Goal: Information Seeking & Learning: Check status

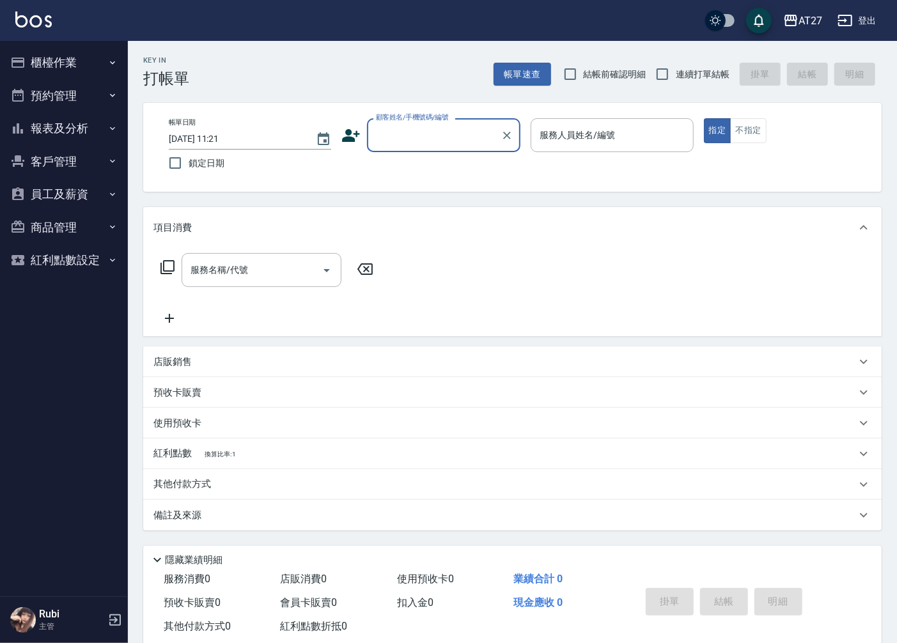
click at [676, 75] on span "連續打單結帳" at bounding box center [703, 74] width 54 height 13
click at [676, 75] on input "連續打單結帳" at bounding box center [662, 74] width 27 height 27
checkbox input "true"
click at [85, 128] on button "報表及分析" at bounding box center [64, 128] width 118 height 33
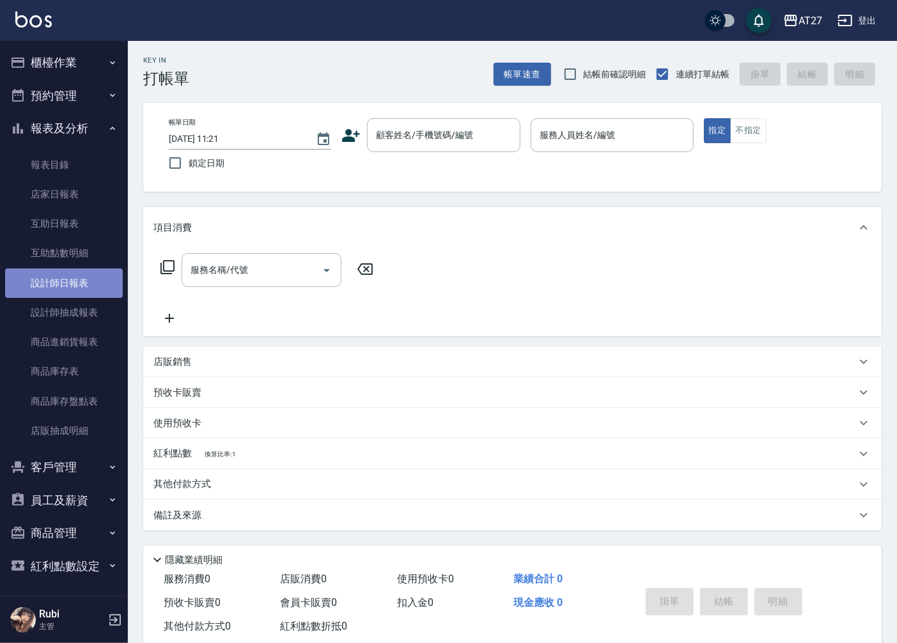
click at [79, 277] on link "設計師日報表" at bounding box center [64, 283] width 118 height 29
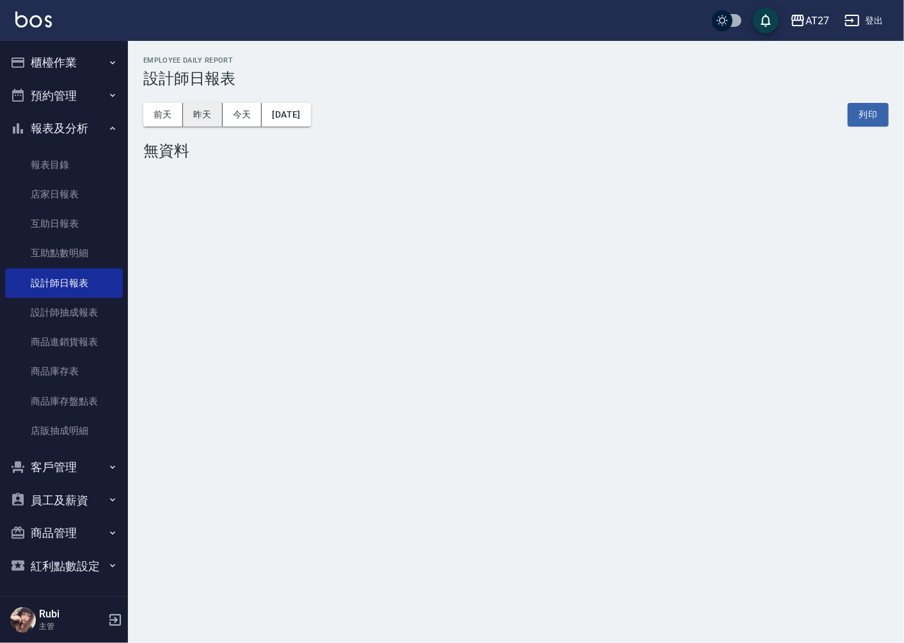
click at [207, 123] on button "昨天" at bounding box center [203, 115] width 40 height 24
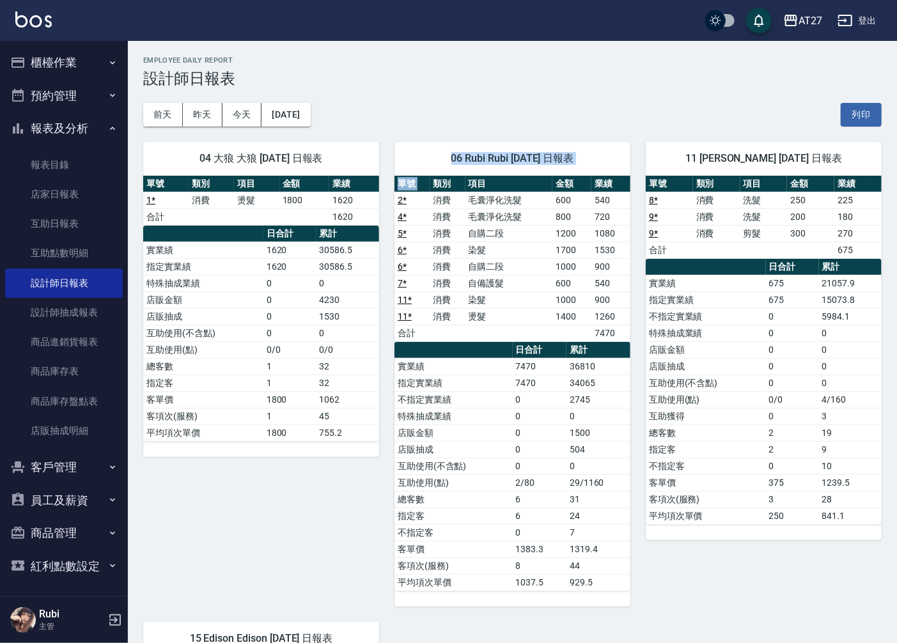
drag, startPoint x: 436, startPoint y: 174, endPoint x: 433, endPoint y: 180, distance: 6.9
click at [433, 180] on div "06 Rubi Rubi [DATE] 日報表 單號 類別 項目 金額 業績 2 * 消費 毛囊淨化洗髮 600 540 4 * 消費 毛囊淨化洗髮 800 …" at bounding box center [513, 374] width 236 height 465
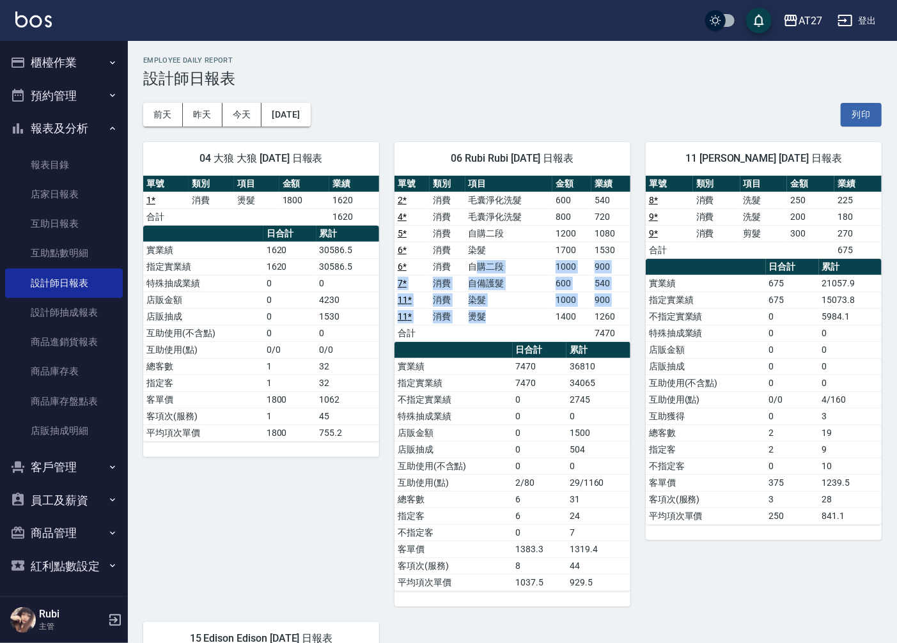
drag, startPoint x: 433, startPoint y: 180, endPoint x: 492, endPoint y: 315, distance: 147.5
click at [492, 315] on tbody "2 * 消費 毛囊淨化洗髮 600 540 4 * 消費 毛囊淨化洗髮 800 720 5 * 消費 自購二段 1200 1080 6 * 消費 染髮 170…" at bounding box center [513, 267] width 236 height 150
drag, startPoint x: 492, startPoint y: 315, endPoint x: 468, endPoint y: 436, distance: 122.7
click at [468, 436] on td "店販金額" at bounding box center [454, 433] width 118 height 17
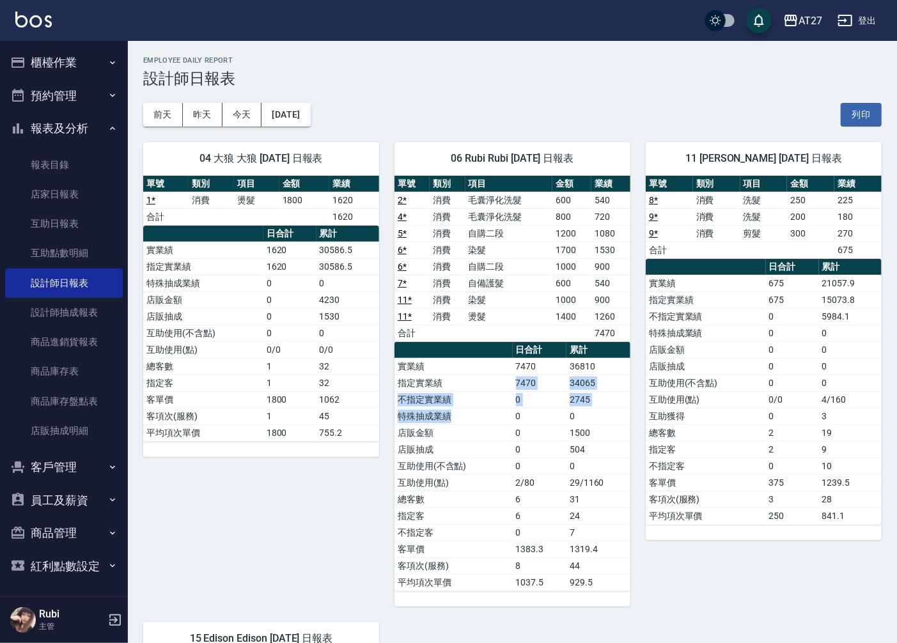
drag, startPoint x: 455, startPoint y: 411, endPoint x: 442, endPoint y: 374, distance: 39.8
click at [442, 374] on tbody "實業績 7470 36810 指定實業績 7470 34065 不指定實業績 0 2745 特殊抽成業績 0 0 店販金額 0 1500 店販抽成 0 504…" at bounding box center [513, 474] width 236 height 233
drag, startPoint x: 442, startPoint y: 374, endPoint x: 445, endPoint y: 350, distance: 23.8
click at [445, 350] on div "單號 類別 項目 金額 業績 2 * 消費 毛囊淨化洗髮 600 540 4 * 消費 毛囊淨化洗髮 800 720 5 * 消費 自購二段 1200 108…" at bounding box center [513, 384] width 236 height 416
drag, startPoint x: 445, startPoint y: 350, endPoint x: 480, endPoint y: 404, distance: 64.2
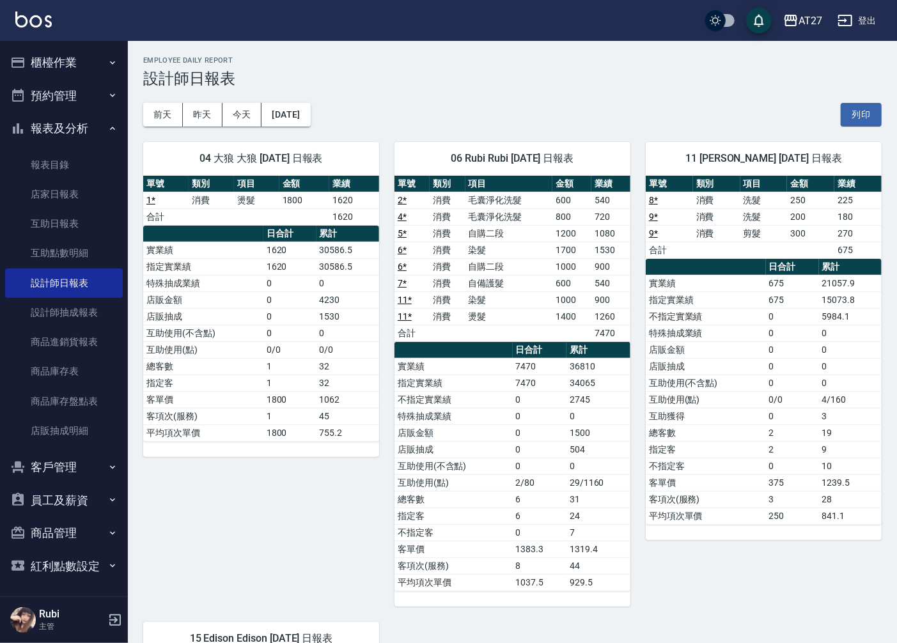
click at [480, 404] on td "不指定實業績" at bounding box center [454, 399] width 118 height 17
click at [163, 118] on button "前天" at bounding box center [163, 115] width 40 height 24
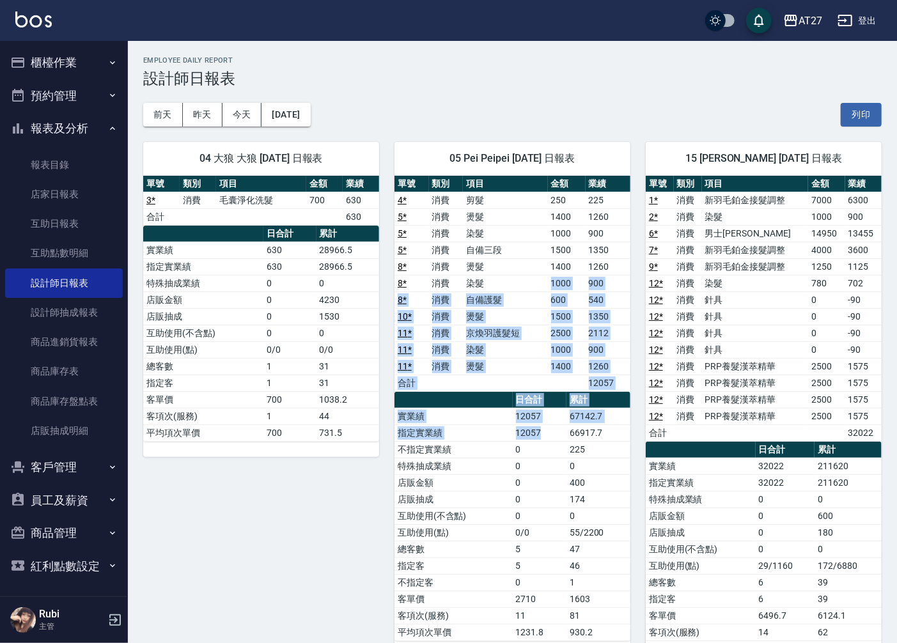
drag, startPoint x: 513, startPoint y: 288, endPoint x: 561, endPoint y: 462, distance: 179.8
click at [561, 462] on div "單號 類別 項目 金額 業績 4 * 消費 剪髮 250 225 5 * 消費 燙髮 1400 1260 5 * 消費 染髮 1000 900 5 * 消費 …" at bounding box center [513, 409] width 236 height 466
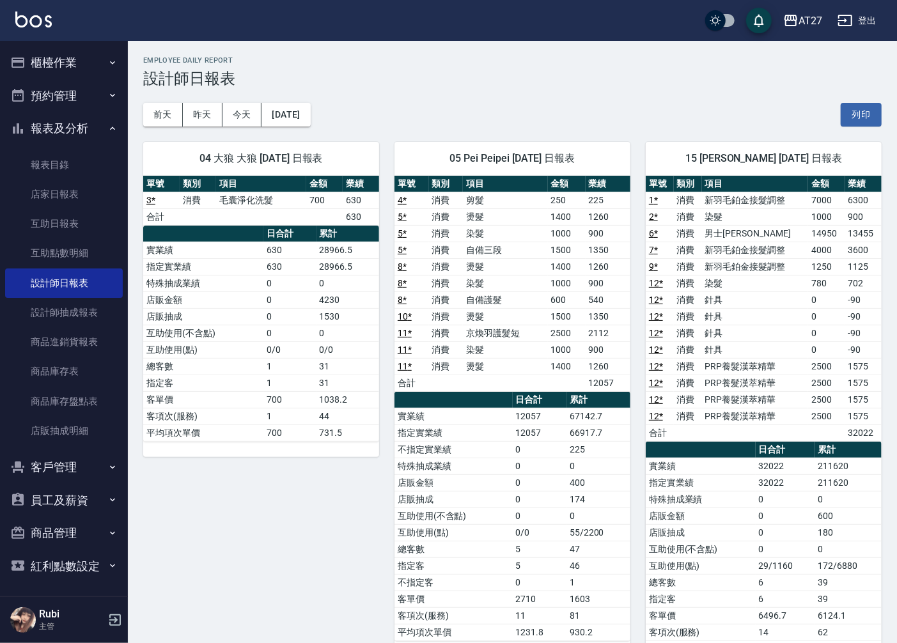
drag, startPoint x: 561, startPoint y: 462, endPoint x: 556, endPoint y: 525, distance: 63.5
click at [558, 526] on tbody "實業績 12057 67142.7 指定實業績 12057 66917.7 不指定實業績 0 225 特殊抽成業績 0 0 店販金額 0 400 店販抽成 0…" at bounding box center [513, 524] width 236 height 233
drag, startPoint x: 556, startPoint y: 525, endPoint x: 519, endPoint y: 477, distance: 61.0
click at [519, 477] on tbody "實業績 12057 67142.7 指定實業績 12057 66917.7 不指定實業績 0 225 特殊抽成業績 0 0 店販金額 0 400 店販抽成 0…" at bounding box center [513, 524] width 236 height 233
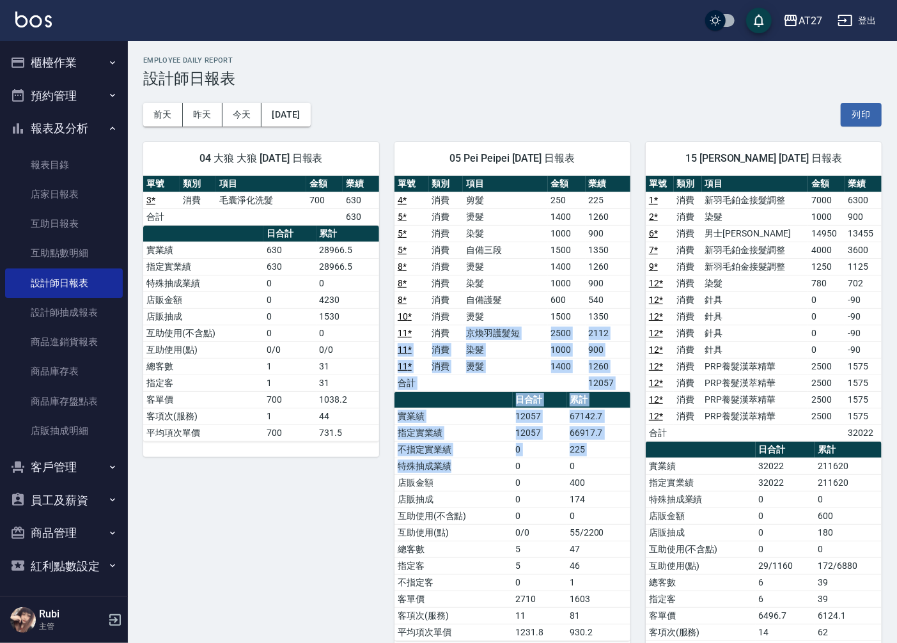
drag, startPoint x: 519, startPoint y: 477, endPoint x: 521, endPoint y: 501, distance: 24.4
click at [521, 501] on div "單號 類別 項目 金額 業績 4 * 消費 剪髮 250 225 5 * 消費 燙髮 1400 1260 5 * 消費 染髮 1000 900 5 * 消費 …" at bounding box center [513, 409] width 236 height 466
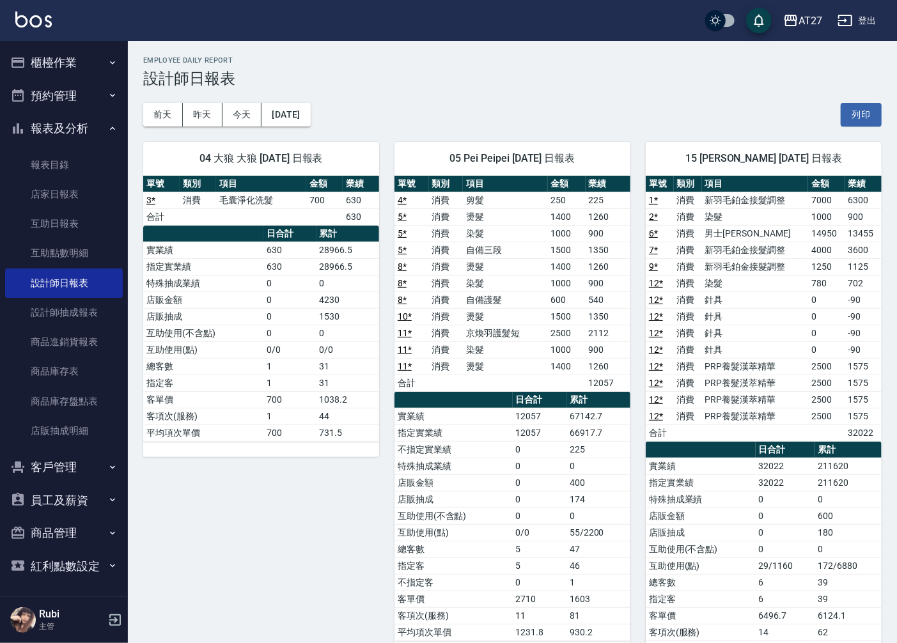
drag, startPoint x: 521, startPoint y: 501, endPoint x: 519, endPoint y: 522, distance: 20.6
click at [519, 522] on td "0" at bounding box center [540, 516] width 54 height 17
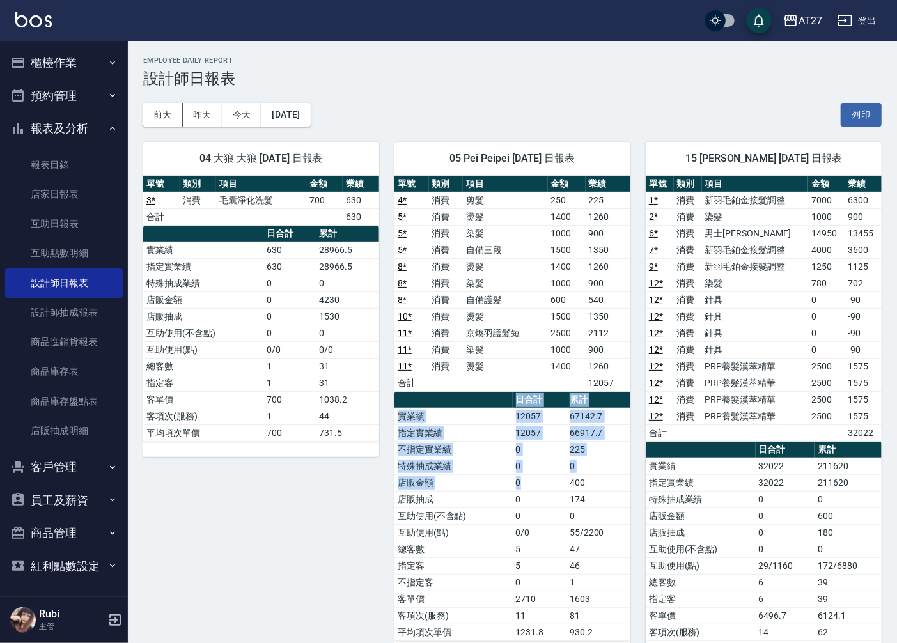
drag, startPoint x: 519, startPoint y: 522, endPoint x: 510, endPoint y: 398, distance: 123.8
click at [510, 398] on table "日合計 累計 實業績 12057 67142.7 指定實業績 12057 66917.7 不指定實業績 0 225 特殊抽成業績 0 0 店販金額 0 400…" at bounding box center [513, 516] width 236 height 249
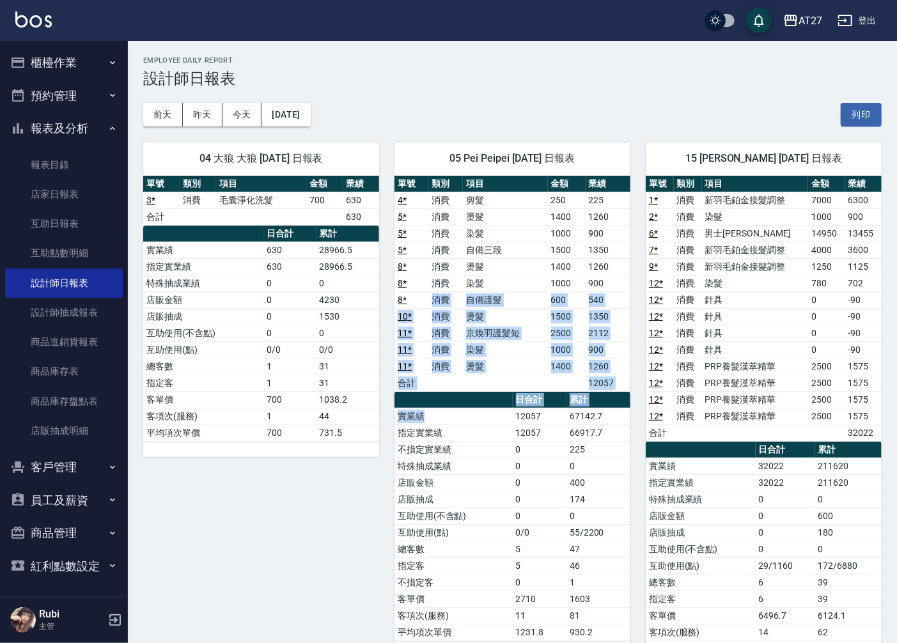
drag, startPoint x: 510, startPoint y: 398, endPoint x: 473, endPoint y: 435, distance: 51.6
click at [473, 435] on div "單號 類別 項目 金額 業績 4 * 消費 剪髮 250 225 5 * 消費 燙髮 1400 1260 5 * 消費 染髮 1000 900 5 * 消費 …" at bounding box center [513, 409] width 236 height 466
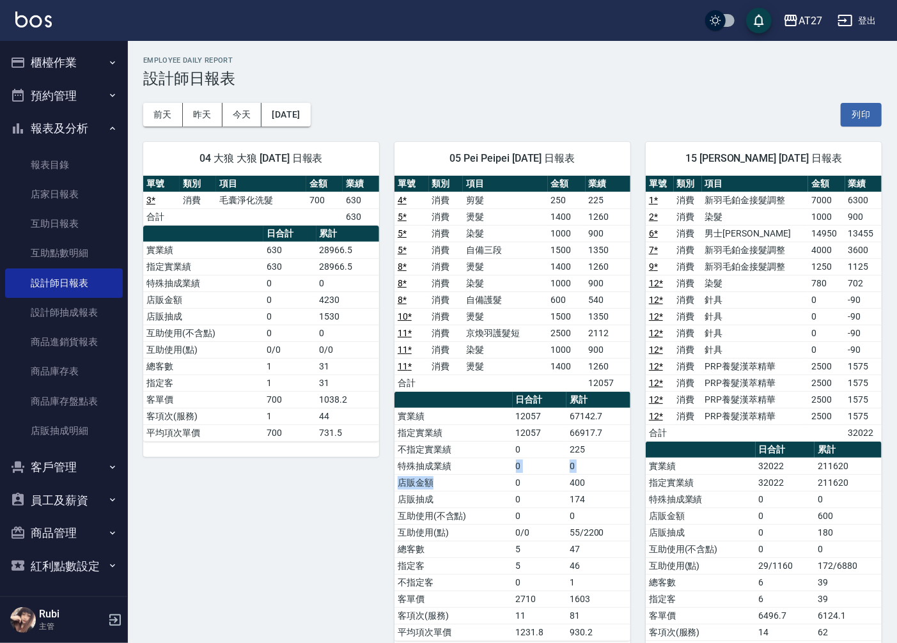
drag, startPoint x: 473, startPoint y: 435, endPoint x: 471, endPoint y: 475, distance: 40.4
click at [471, 475] on tbody "實業績 12057 67142.7 指定實業績 12057 66917.7 不指定實業績 0 225 特殊抽成業績 0 0 店販金額 0 400 店販抽成 0…" at bounding box center [513, 524] width 236 height 233
click at [237, 109] on button "今天" at bounding box center [243, 115] width 40 height 24
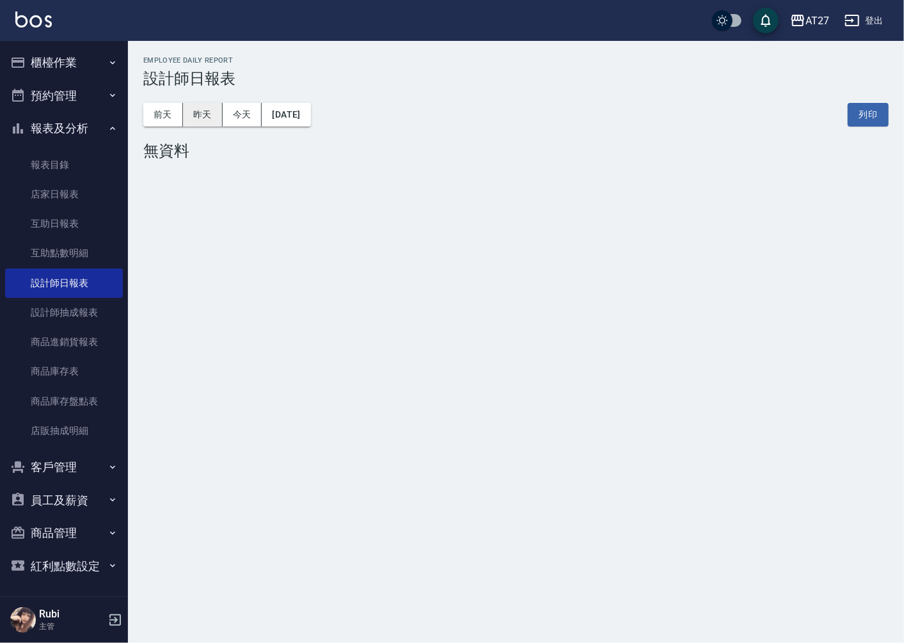
click at [216, 119] on button "昨天" at bounding box center [203, 115] width 40 height 24
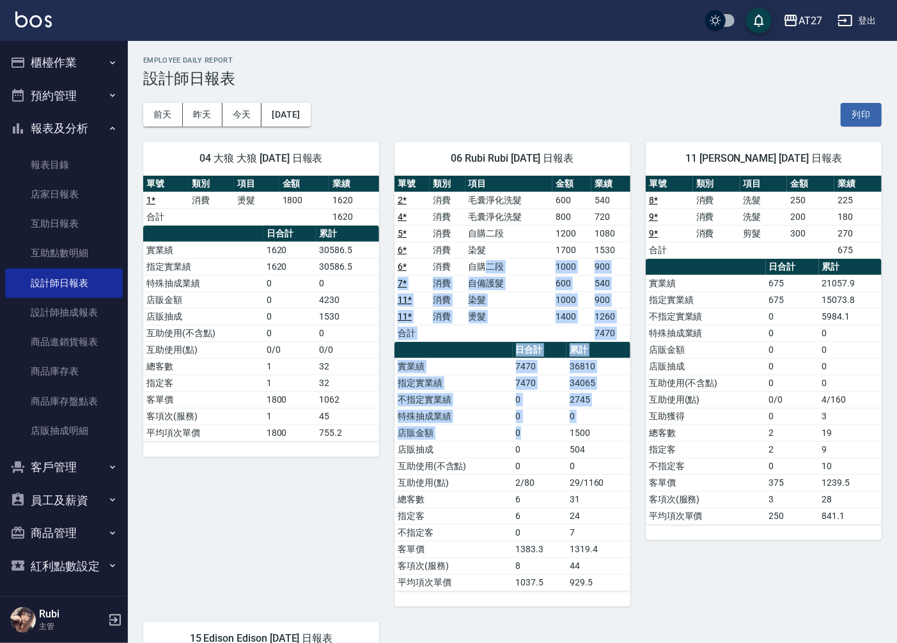
drag, startPoint x: 488, startPoint y: 260, endPoint x: 557, endPoint y: 450, distance: 202.1
click at [557, 450] on div "單號 類別 項目 金額 業績 2 * 消費 毛囊淨化洗髮 600 540 4 * 消費 毛囊淨化洗髮 800 720 5 * 消費 自購二段 1200 108…" at bounding box center [513, 384] width 236 height 416
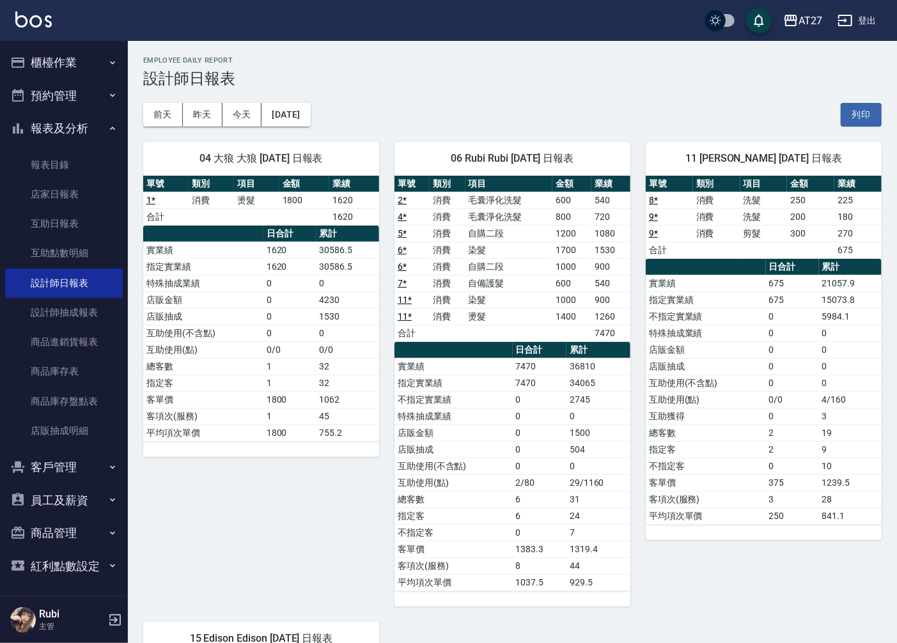
drag, startPoint x: 557, startPoint y: 450, endPoint x: 504, endPoint y: 521, distance: 88.1
click at [506, 521] on tbody "實業績 7470 36810 指定實業績 7470 34065 不指定實業績 0 2745 特殊抽成業績 0 0 店販金額 0 1500 店販抽成 0 504…" at bounding box center [513, 474] width 236 height 233
drag, startPoint x: 504, startPoint y: 521, endPoint x: 467, endPoint y: 423, distance: 104.1
click at [467, 423] on tbody "實業績 7470 36810 指定實業績 7470 34065 不指定實業績 0 2745 特殊抽成業績 0 0 店販金額 0 1500 店販抽成 0 504…" at bounding box center [513, 474] width 236 height 233
drag, startPoint x: 545, startPoint y: 537, endPoint x: 552, endPoint y: 494, distance: 44.1
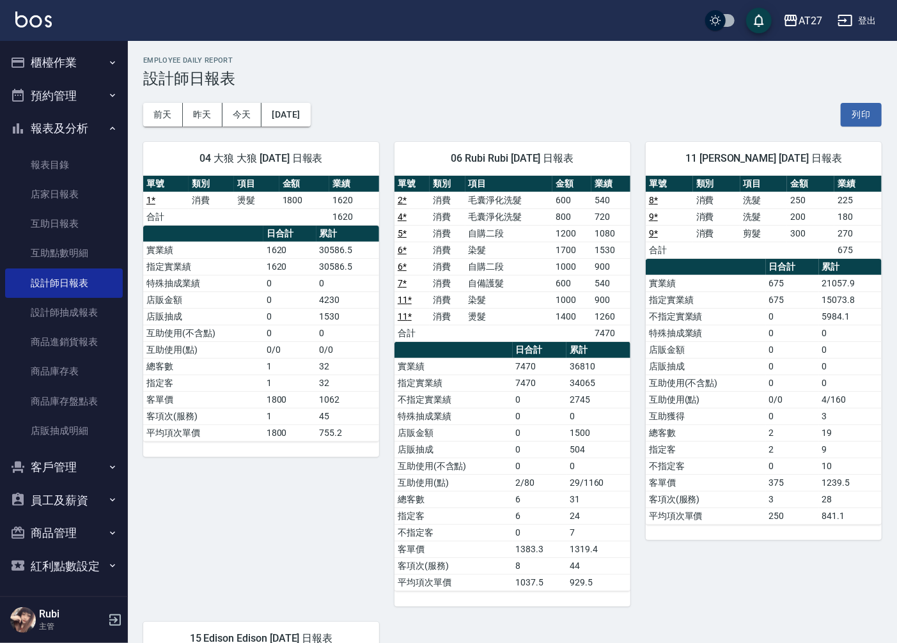
click at [552, 494] on tbody "實業績 7470 36810 指定實業績 7470 34065 不指定實業績 0 2745 特殊抽成業績 0 0 店販金額 0 1500 店販抽成 0 504…" at bounding box center [513, 474] width 236 height 233
drag, startPoint x: 552, startPoint y: 494, endPoint x: 563, endPoint y: 386, distance: 108.7
click at [563, 386] on tbody "實業績 7470 36810 指定實業績 7470 34065 不指定實業績 0 2745 特殊抽成業績 0 0 店販金額 0 1500 店販抽成 0 504…" at bounding box center [513, 474] width 236 height 233
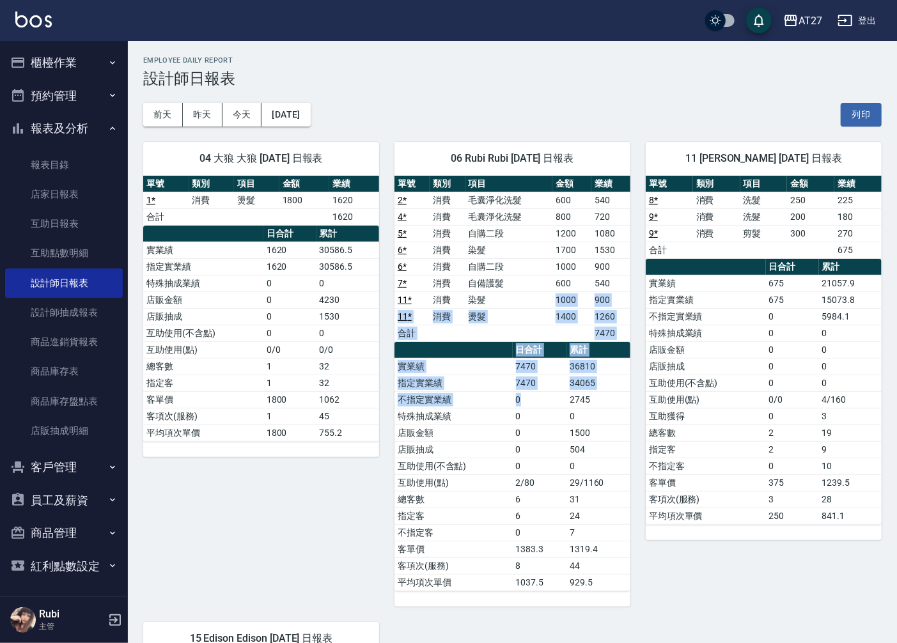
drag, startPoint x: 563, startPoint y: 386, endPoint x: 563, endPoint y: 425, distance: 39.7
click at [563, 425] on div "單號 類別 項目 金額 業績 2 * 消費 毛囊淨化洗髮 600 540 4 * 消費 毛囊淨化洗髮 800 720 5 * 消費 自購二段 1200 108…" at bounding box center [513, 384] width 236 height 416
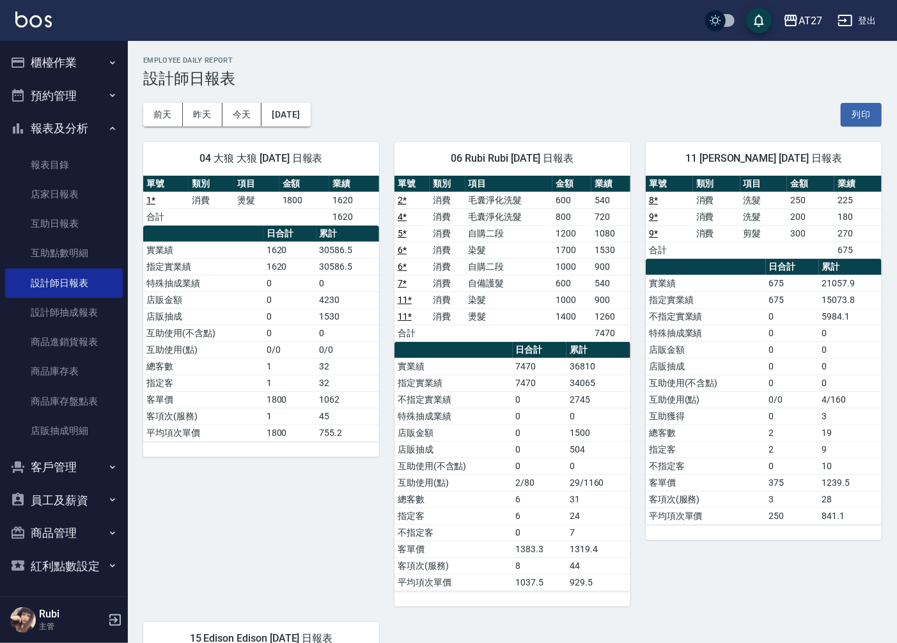
drag, startPoint x: 563, startPoint y: 425, endPoint x: 532, endPoint y: 492, distance: 73.8
click at [532, 501] on td "6" at bounding box center [540, 499] width 54 height 17
drag, startPoint x: 538, startPoint y: 431, endPoint x: 538, endPoint y: 417, distance: 14.1
click at [538, 419] on tbody "實業績 7470 36810 指定實業績 7470 34065 不指定實業績 0 2745 特殊抽成業績 0 0 店販金額 0 1500 店販抽成 0 504…" at bounding box center [513, 474] width 236 height 233
drag, startPoint x: 538, startPoint y: 417, endPoint x: 547, endPoint y: 457, distance: 41.4
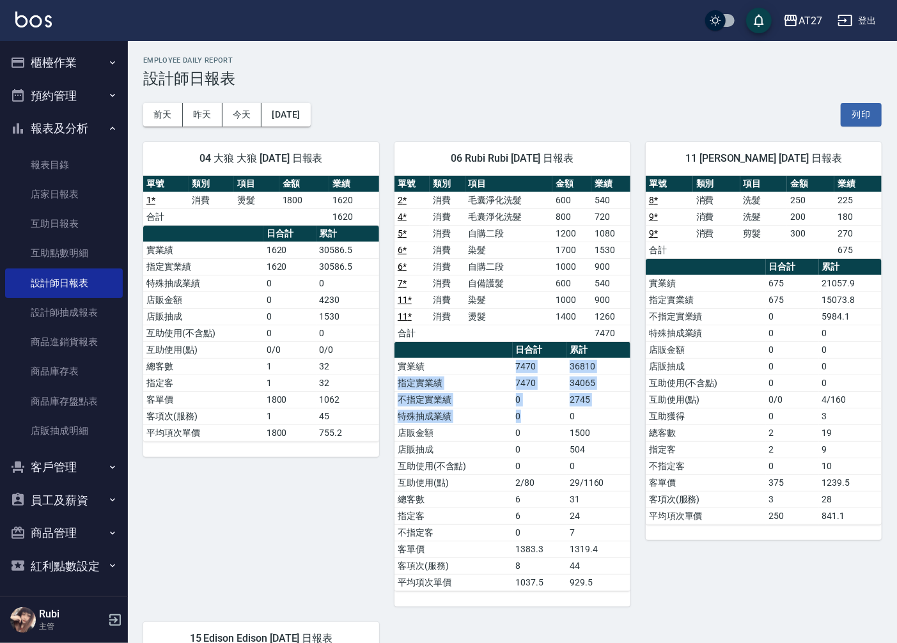
click at [547, 457] on tbody "實業績 7470 36810 指定實業績 7470 34065 不指定實業績 0 2745 特殊抽成業績 0 0 店販金額 0 1500 店販抽成 0 504…" at bounding box center [513, 474] width 236 height 233
drag, startPoint x: 547, startPoint y: 457, endPoint x: 553, endPoint y: 501, distance: 43.8
click at [553, 501] on td "6" at bounding box center [540, 499] width 54 height 17
click at [800, 413] on tbody "實業績 675 21057.9 指定實業績 675 15073.8 不指定實業績 0 5984.1 特殊抽成業績 0 0 店販金額 0 0 店販抽成 0 0 …" at bounding box center [764, 399] width 236 height 249
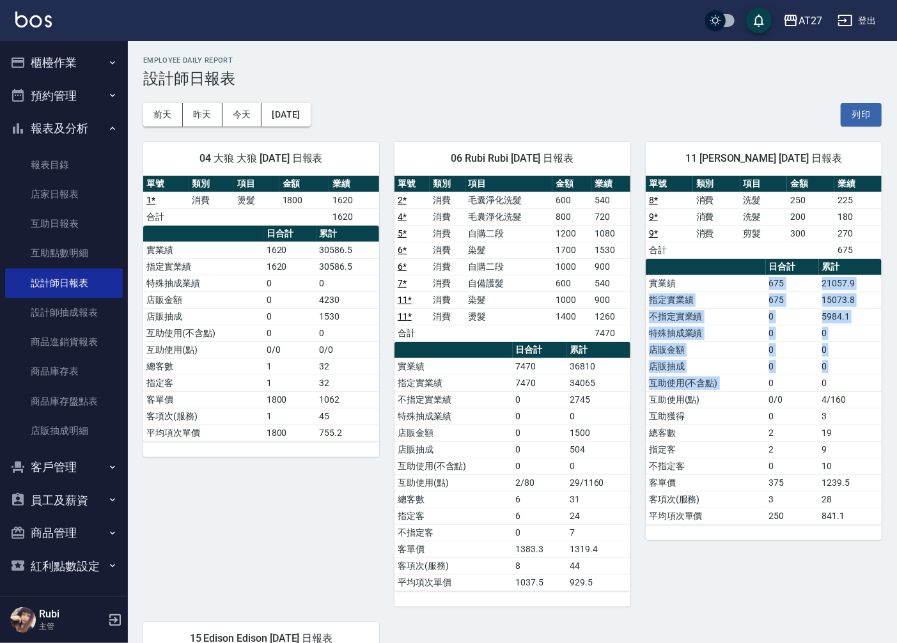
drag, startPoint x: 800, startPoint y: 413, endPoint x: 769, endPoint y: 393, distance: 36.7
click at [769, 393] on tbody "實業績 675 21057.9 指定實業績 675 15073.8 不指定實業績 0 5984.1 特殊抽成業績 0 0 店販金額 0 0 店販抽成 0 0 …" at bounding box center [764, 399] width 236 height 249
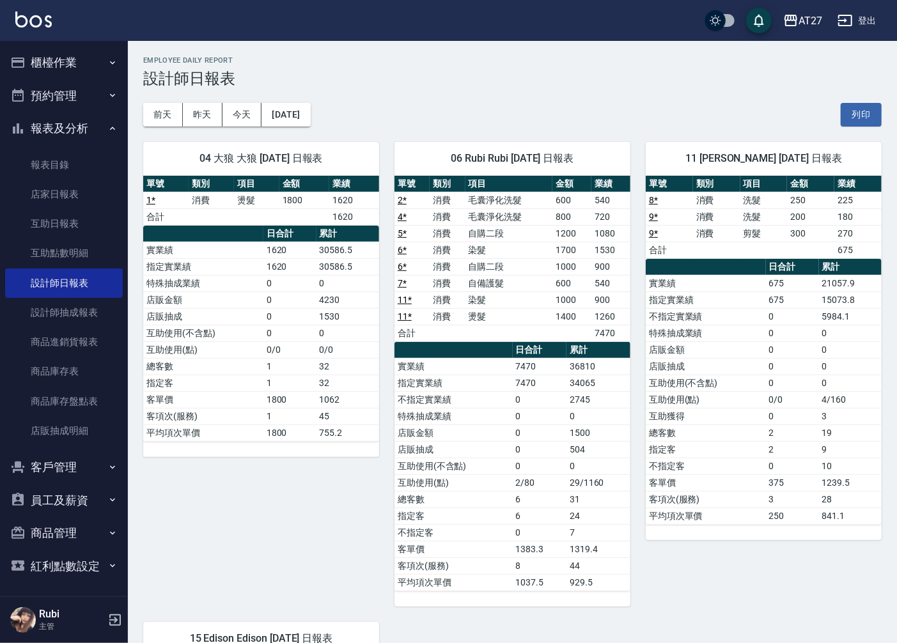
drag, startPoint x: 769, startPoint y: 393, endPoint x: 732, endPoint y: 425, distance: 49.0
click at [737, 449] on td "指定客" at bounding box center [706, 449] width 120 height 17
drag, startPoint x: 723, startPoint y: 368, endPoint x: 720, endPoint y: 353, distance: 15.2
click at [720, 353] on tbody "實業績 675 21057.9 指定實業績 675 15073.8 不指定實業績 0 5984.1 特殊抽成業績 0 0 店販金額 0 0 店販抽成 0 0 …" at bounding box center [764, 399] width 236 height 249
drag, startPoint x: 720, startPoint y: 353, endPoint x: 695, endPoint y: 354, distance: 25.0
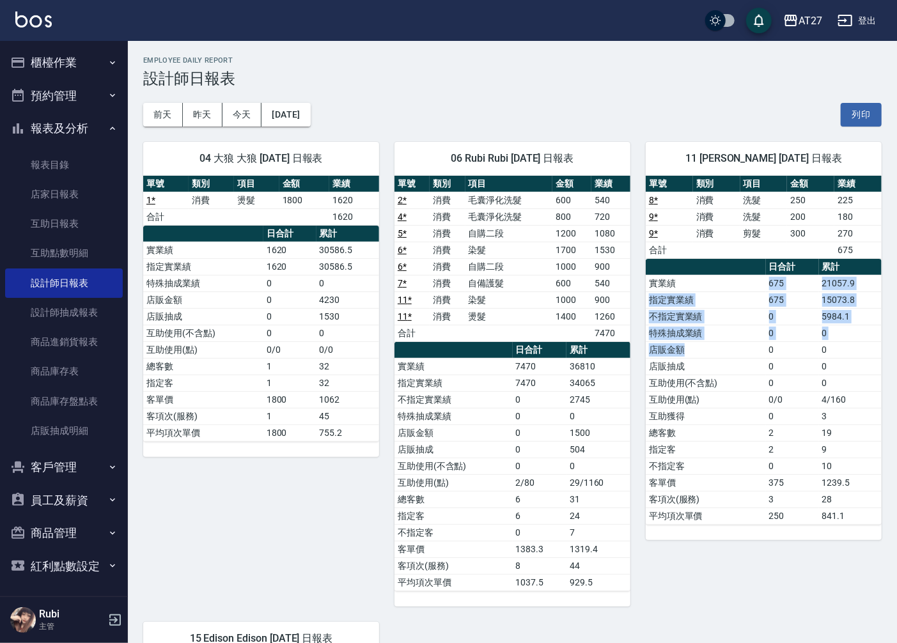
click at [695, 354] on tbody "實業績 675 21057.9 指定實業績 675 15073.8 不指定實業績 0 5984.1 特殊抽成業績 0 0 店販金額 0 0 店販抽成 0 0 …" at bounding box center [764, 399] width 236 height 249
drag, startPoint x: 695, startPoint y: 354, endPoint x: 691, endPoint y: 405, distance: 50.6
click at [691, 405] on td "互助使用(點)" at bounding box center [706, 399] width 120 height 17
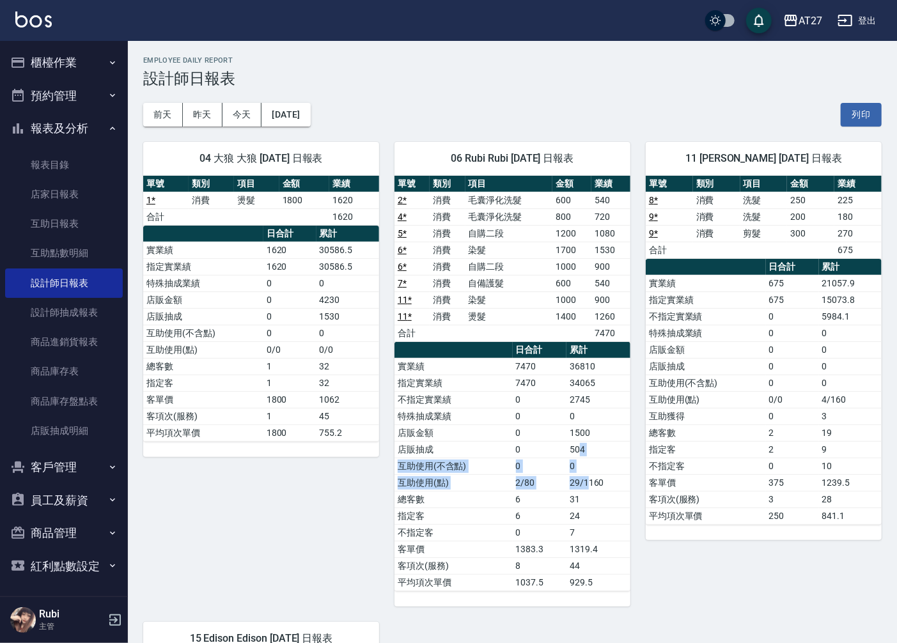
drag, startPoint x: 691, startPoint y: 405, endPoint x: 577, endPoint y: 432, distance: 117.7
click at [577, 432] on tbody "實業績 7470 36810 指定實業績 7470 34065 不指定實業績 0 2745 特殊抽成業績 0 0 店販金額 0 1500 店販抽成 0 504…" at bounding box center [513, 474] width 236 height 233
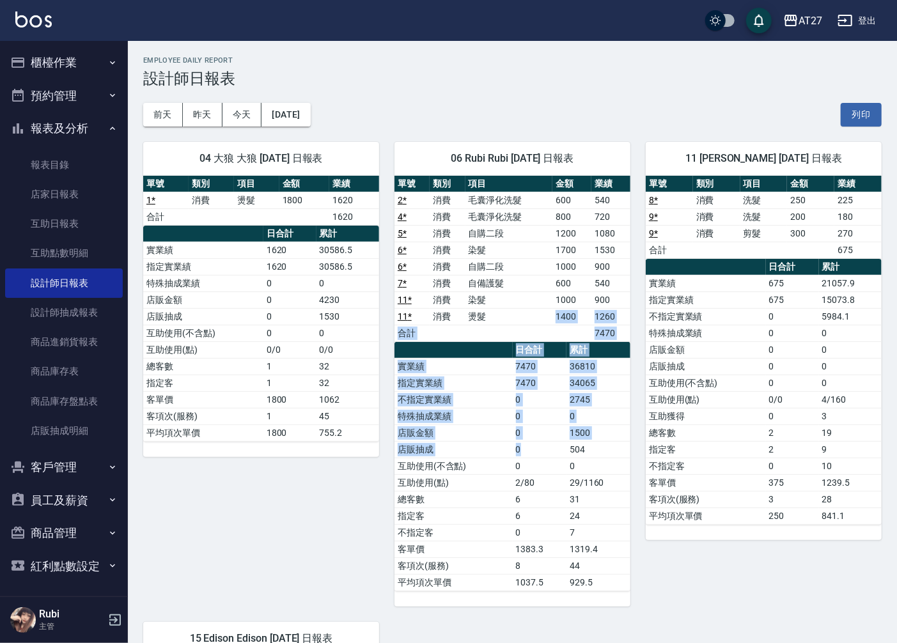
drag
click at [548, 452] on div "單號 類別 項目 金額 業績 2 * 消費 毛囊淨化洗髮 600 540 4 * 消費 毛囊淨化洗髮 800 720 5 * 消費 自購二段 1200 108…" at bounding box center [513, 384] width 236 height 416
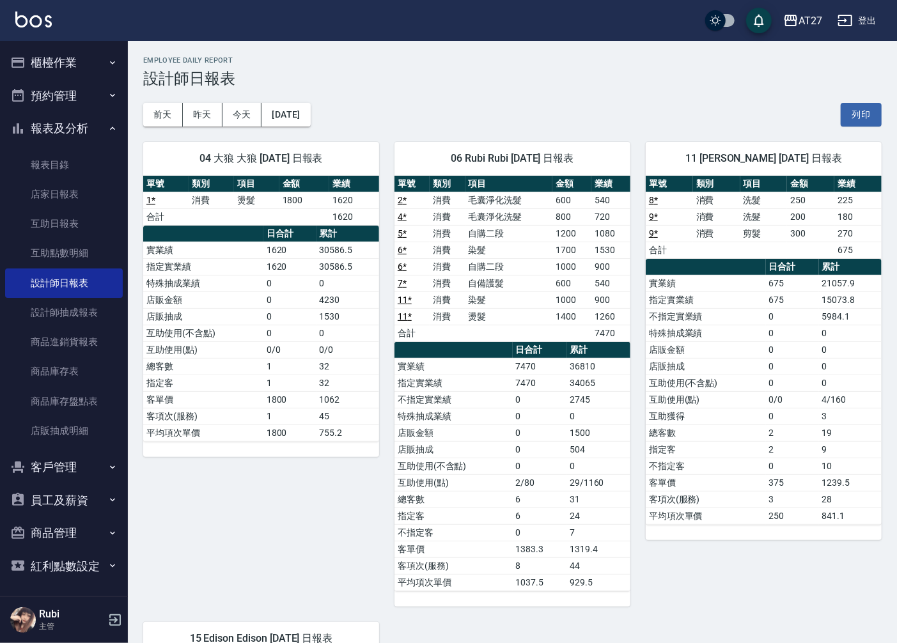
click at [551, 494] on td "6" at bounding box center [540, 499] width 54 height 17
drag, startPoint x: 552, startPoint y: 494, endPoint x: 737, endPoint y: 169, distance: 374.1
click at [737, 169] on div "11 [PERSON_NAME] [DATE] 日報表" at bounding box center [764, 158] width 236 height 33
